Goal: Information Seeking & Learning: Check status

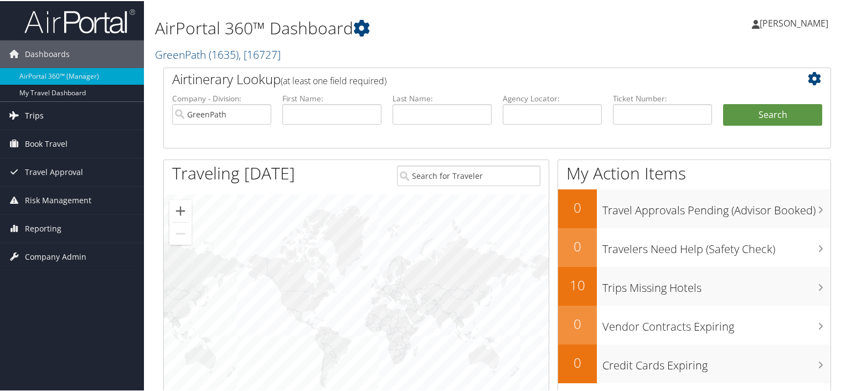
click at [27, 111] on span "Trips" at bounding box center [34, 115] width 19 height 28
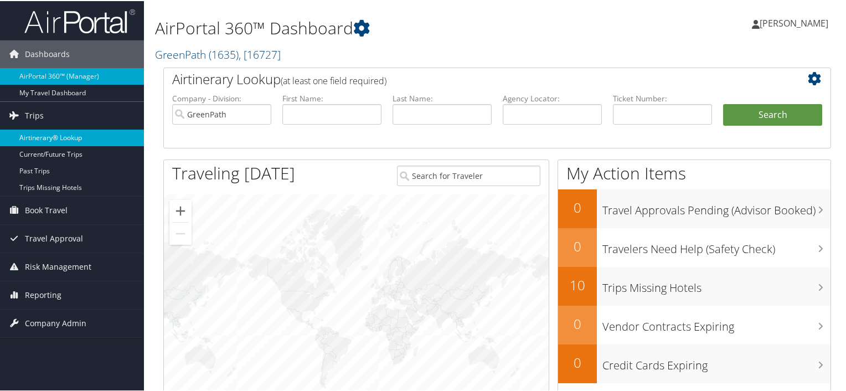
click at [59, 136] on link "Airtinerary® Lookup" at bounding box center [72, 136] width 144 height 17
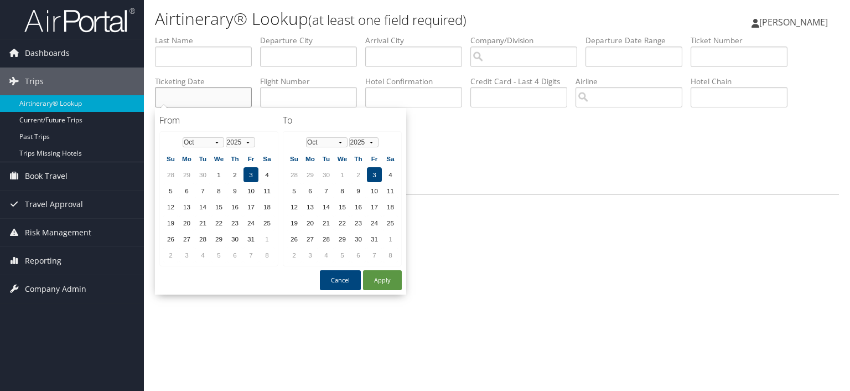
click at [230, 101] on input "text" at bounding box center [203, 97] width 97 height 20
click at [237, 172] on td "2" at bounding box center [235, 174] width 15 height 15
click at [372, 174] on td "3" at bounding box center [374, 174] width 15 height 15
click at [381, 280] on button "Apply" at bounding box center [382, 280] width 39 height 20
type input "[DATE] - [DATE]"
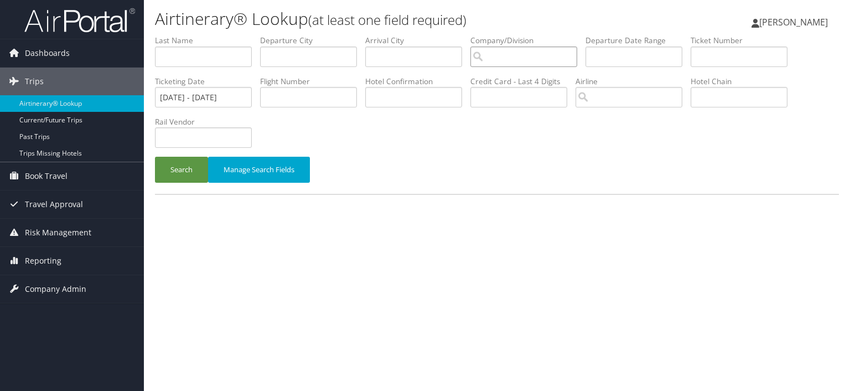
click at [539, 53] on input "search" at bounding box center [524, 57] width 107 height 20
drag, startPoint x: 536, startPoint y: 82, endPoint x: 524, endPoint y: 81, distance: 12.2
click at [536, 82] on div "GreenPath (1635) Account" at bounding box center [529, 83] width 104 height 28
type input "GreenPath"
click at [175, 166] on button "Search" at bounding box center [181, 170] width 53 height 26
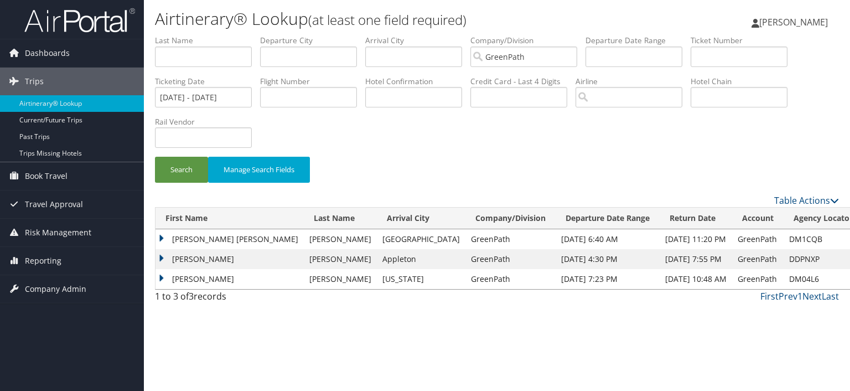
click at [159, 236] on td "[PERSON_NAME] [PERSON_NAME]" at bounding box center [230, 239] width 148 height 20
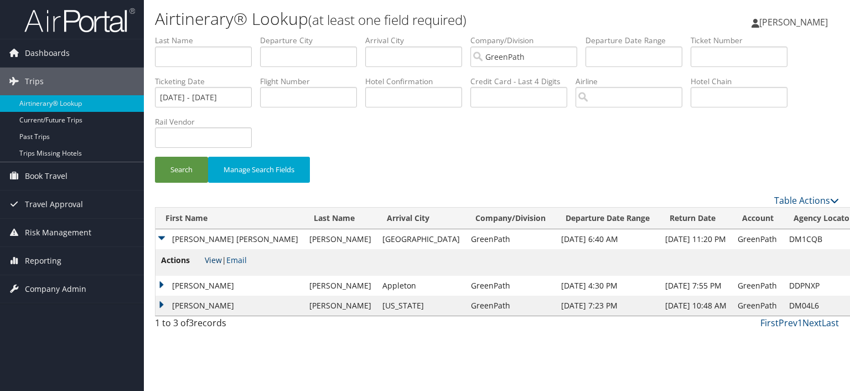
click at [212, 260] on link "View" at bounding box center [213, 260] width 17 height 11
click at [163, 308] on td "[PERSON_NAME]" at bounding box center [230, 306] width 148 height 20
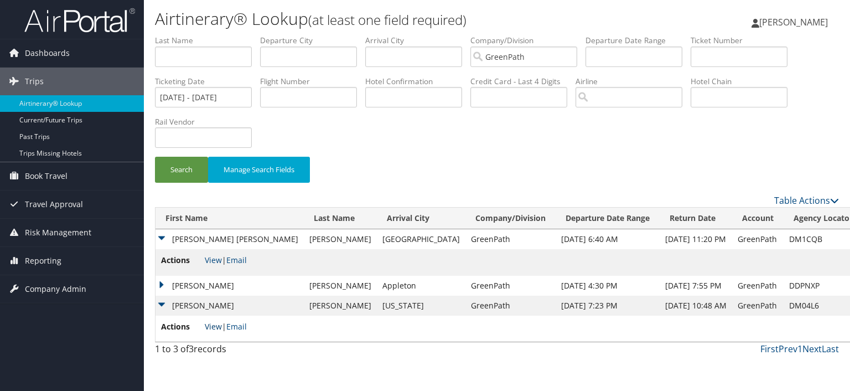
click at [211, 326] on link "View" at bounding box center [213, 326] width 17 height 11
click at [796, 23] on span "[PERSON_NAME]" at bounding box center [794, 22] width 69 height 12
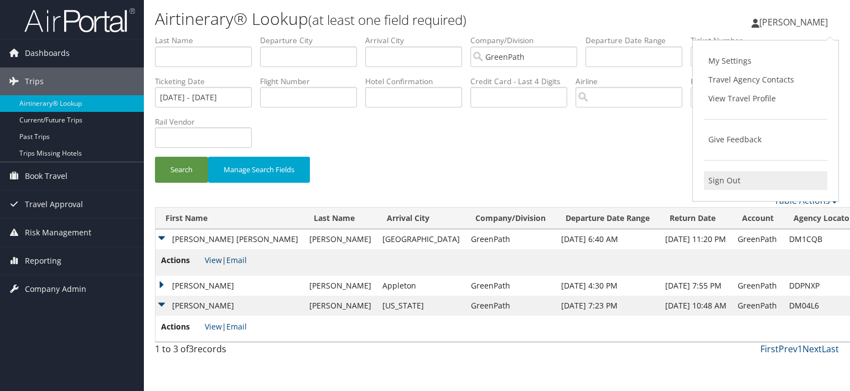
click at [726, 182] on link "Sign Out" at bounding box center [765, 180] width 123 height 19
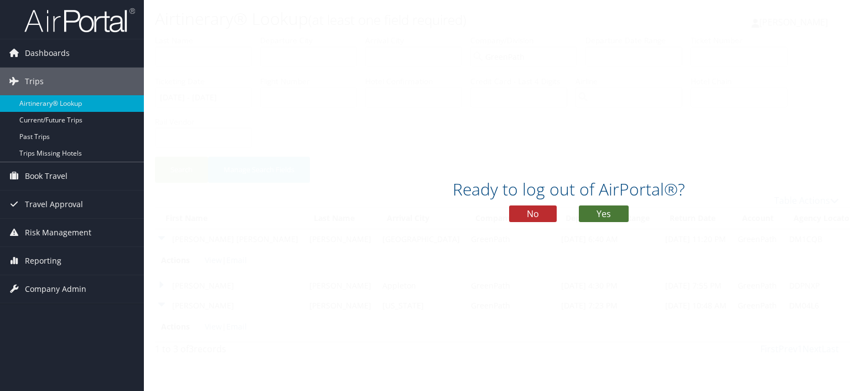
click at [600, 212] on button "Yes" at bounding box center [604, 213] width 50 height 17
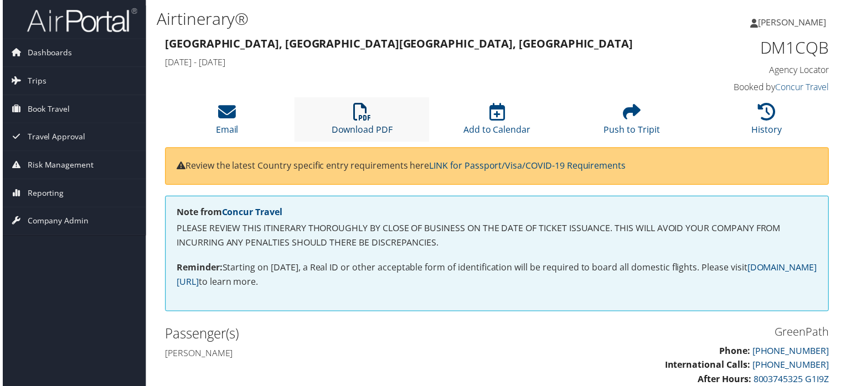
click at [359, 117] on icon at bounding box center [362, 113] width 18 height 18
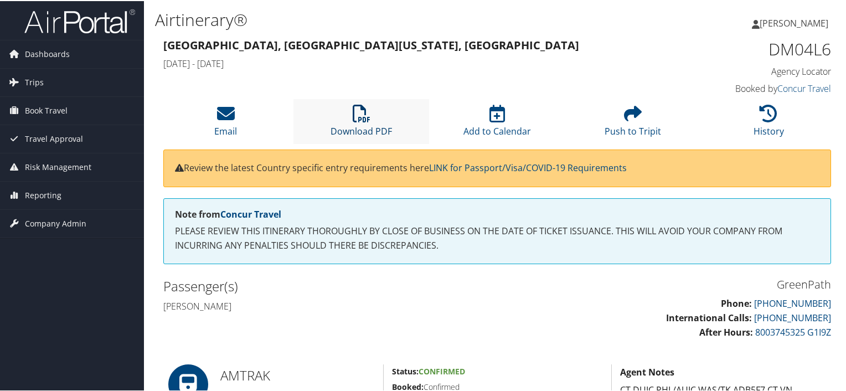
click at [365, 118] on icon at bounding box center [362, 113] width 18 height 18
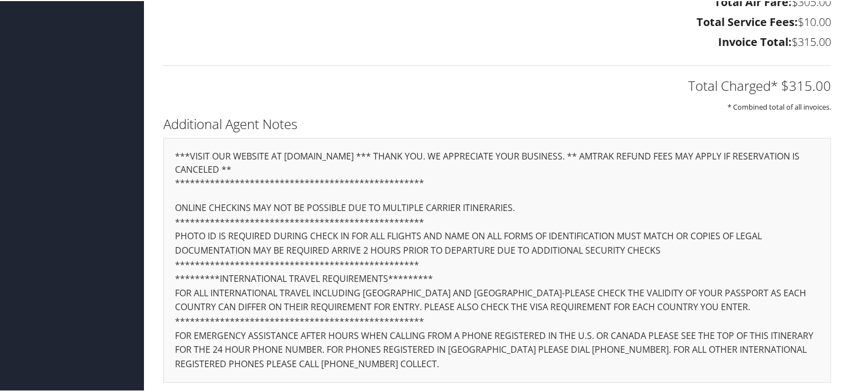
scroll to position [679, 0]
